Goal: Task Accomplishment & Management: Manage account settings

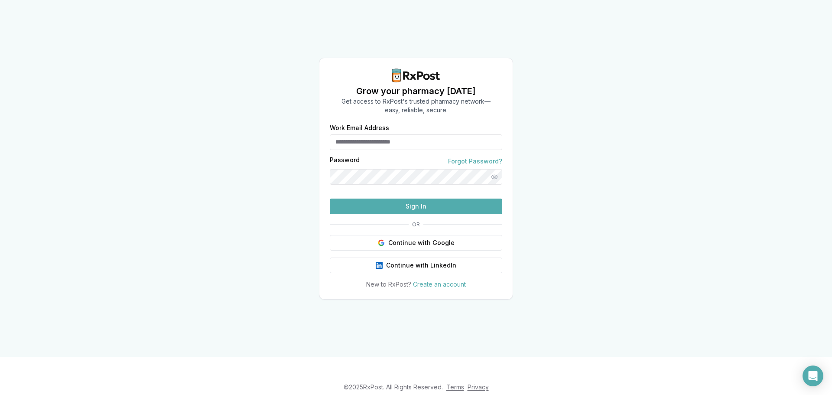
type input "**********"
click at [377, 214] on button "Sign In" at bounding box center [416, 207] width 173 height 16
click at [467, 214] on button "Sign In" at bounding box center [416, 207] width 173 height 16
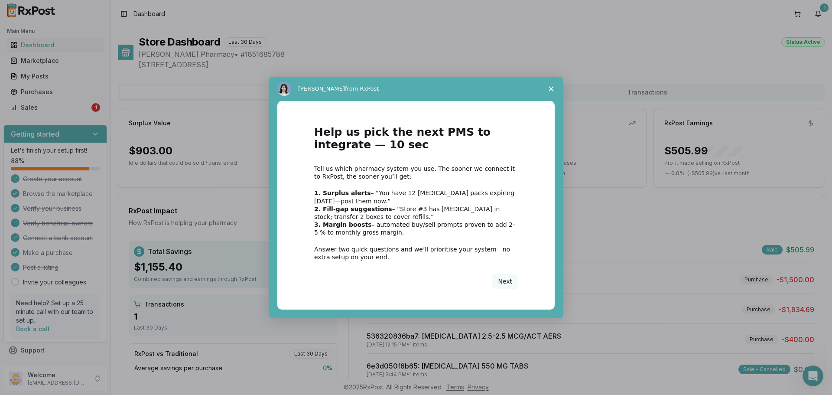
click at [551, 88] on icon "Close survey" at bounding box center [551, 88] width 5 height 5
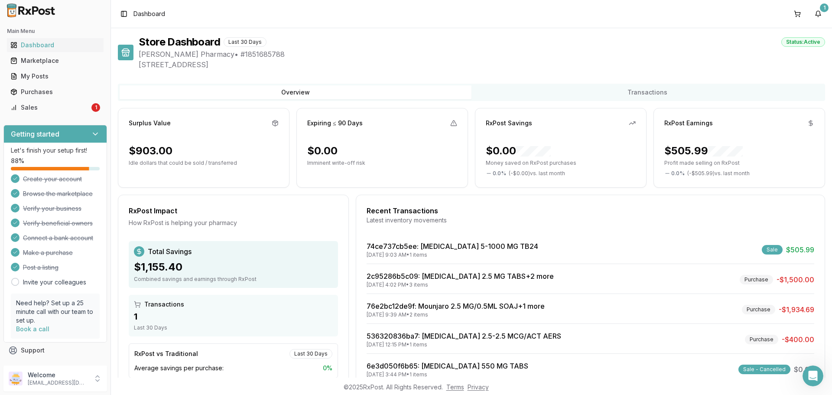
click at [85, 105] on div "Sales" at bounding box center [49, 107] width 79 height 9
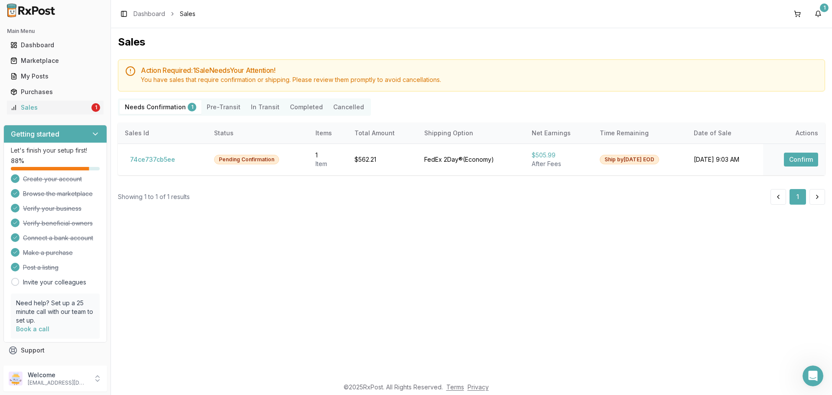
click at [316, 162] on div "Item" at bounding box center [328, 164] width 25 height 9
click at [260, 153] on td "Pending Confirmation" at bounding box center [257, 160] width 101 height 32
click at [148, 158] on button "74ce737cb5ee" at bounding box center [152, 160] width 55 height 14
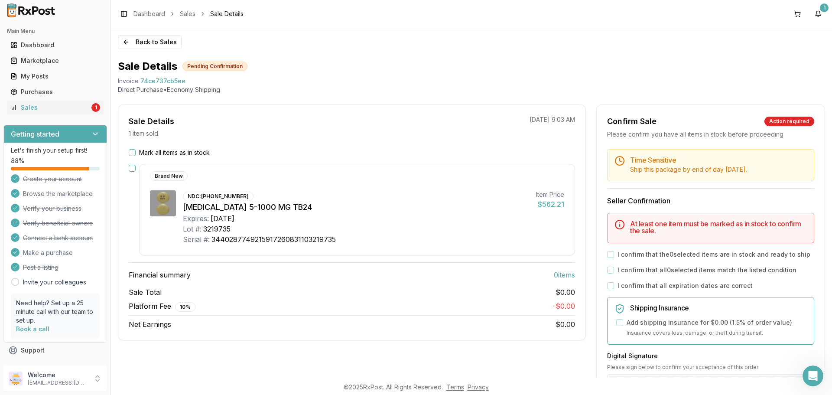
click at [130, 166] on button "button" at bounding box center [132, 168] width 7 height 7
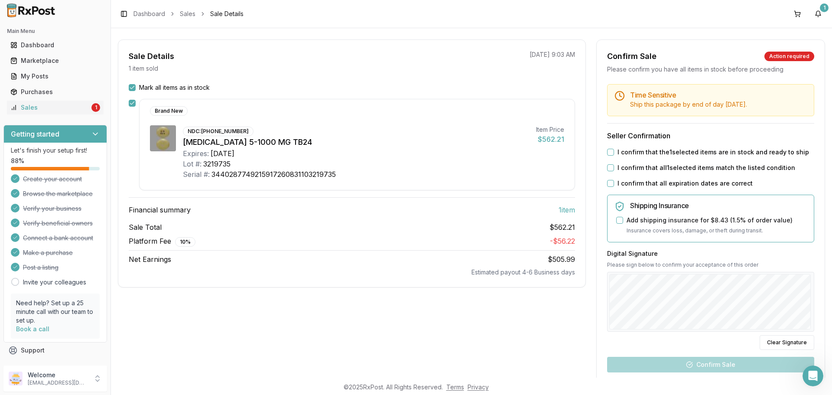
scroll to position [87, 0]
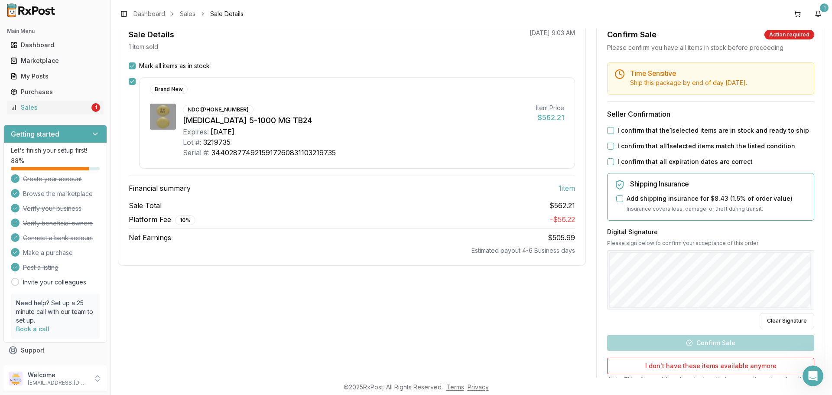
click at [609, 130] on button "I confirm that the 1 selected items are in stock and ready to ship" at bounding box center [610, 130] width 7 height 7
click at [610, 146] on button "I confirm that all 1 selected items match the listed condition" at bounding box center [610, 146] width 7 height 7
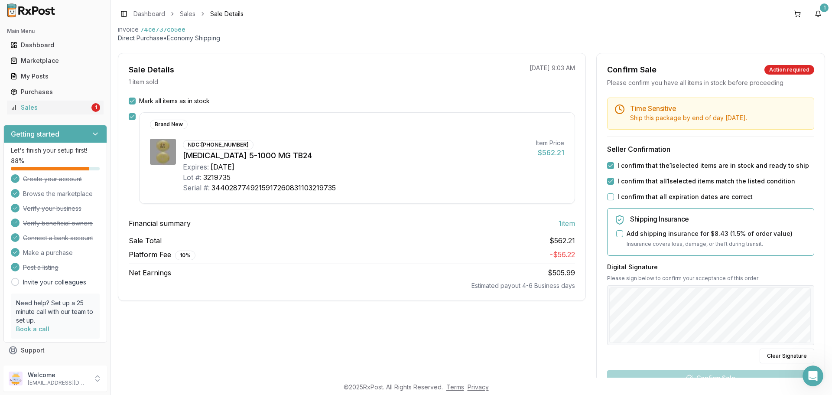
scroll to position [0, 0]
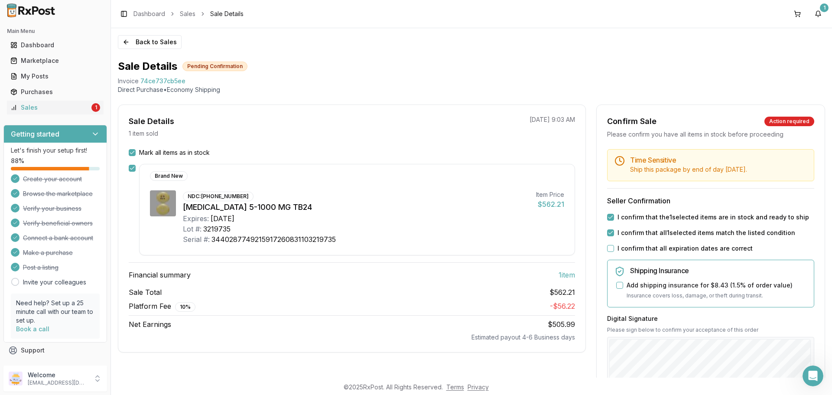
click at [131, 45] on button "Back to Sales" at bounding box center [150, 42] width 64 height 14
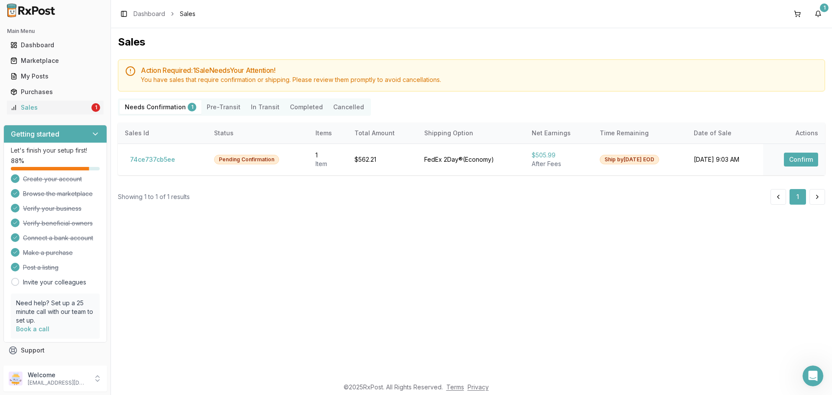
click at [792, 160] on button "Confirm" at bounding box center [801, 160] width 34 height 14
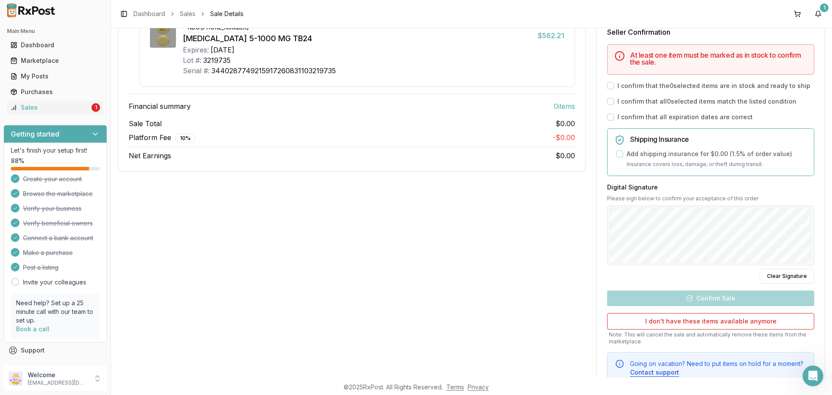
scroll to position [200, 0]
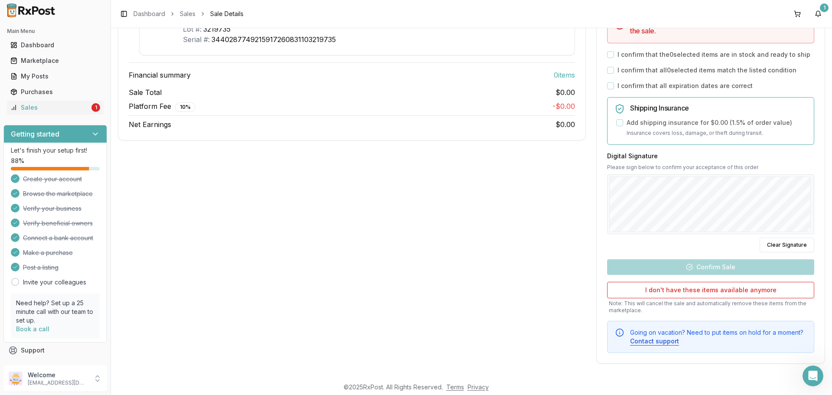
click at [649, 290] on button "I don't have these items available anymore" at bounding box center [710, 290] width 207 height 16
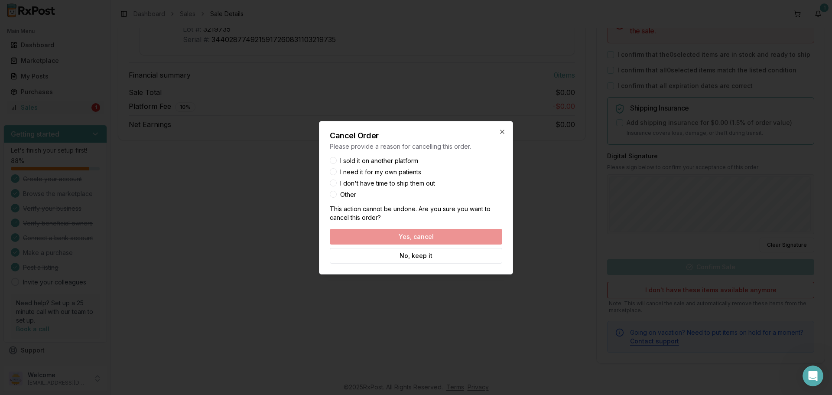
click at [335, 174] on button "I need it for my own patients" at bounding box center [333, 171] width 7 height 7
click at [400, 233] on button "Yes, cancel" at bounding box center [416, 237] width 173 height 16
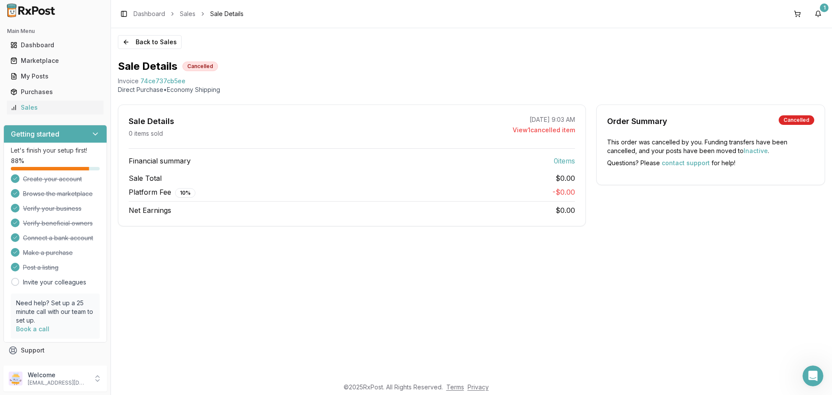
scroll to position [0, 0]
click at [21, 41] on div "Dashboard" at bounding box center [55, 45] width 90 height 9
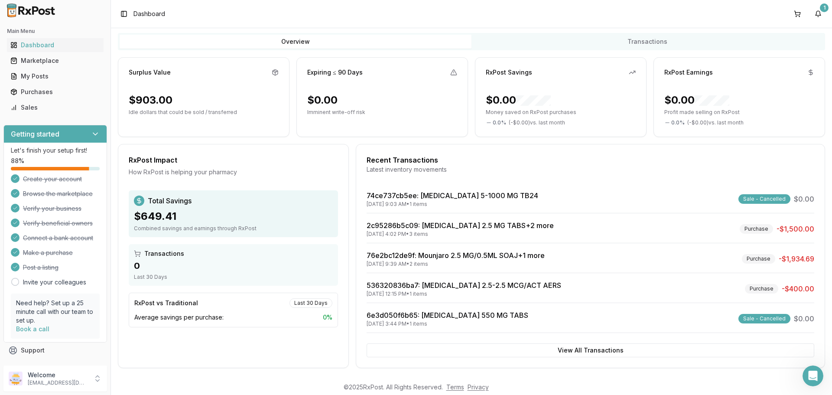
scroll to position [55, 0]
